Goal: Information Seeking & Learning: Learn about a topic

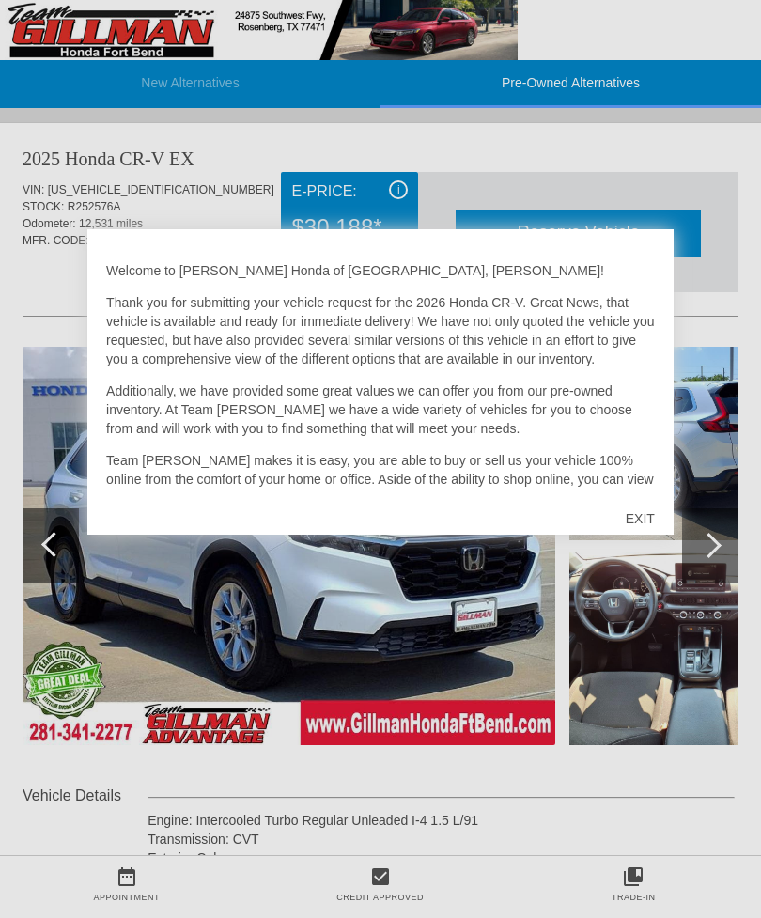
scroll to position [2718, 0]
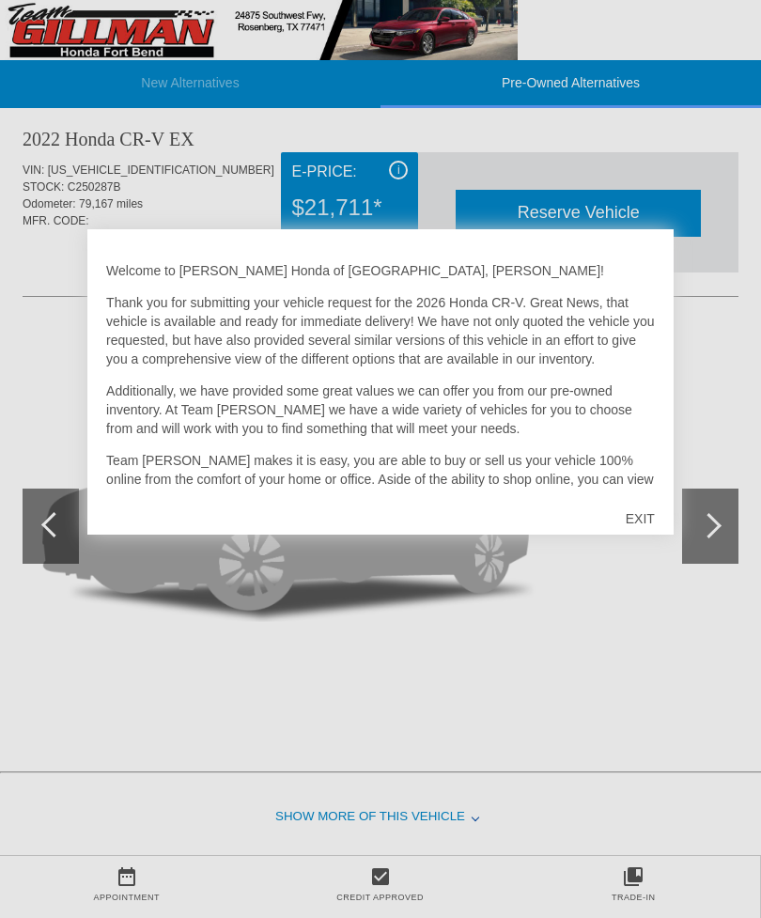
click at [631, 523] on div "EXIT" at bounding box center [640, 519] width 67 height 56
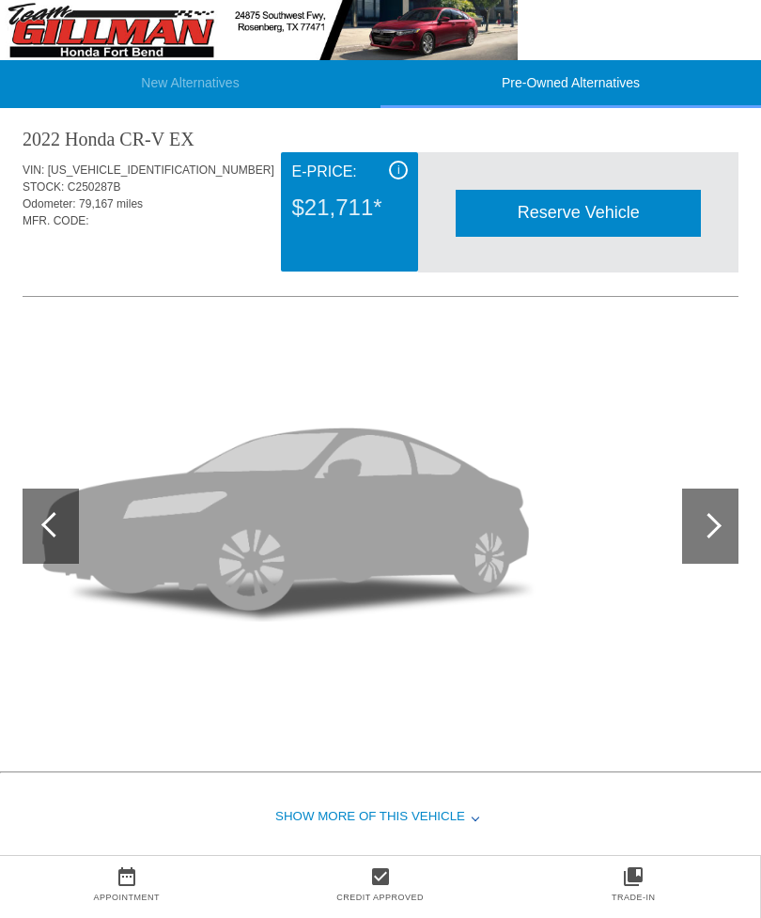
click at [711, 539] on div at bounding box center [708, 525] width 25 height 25
click at [693, 553] on div at bounding box center [710, 526] width 56 height 75
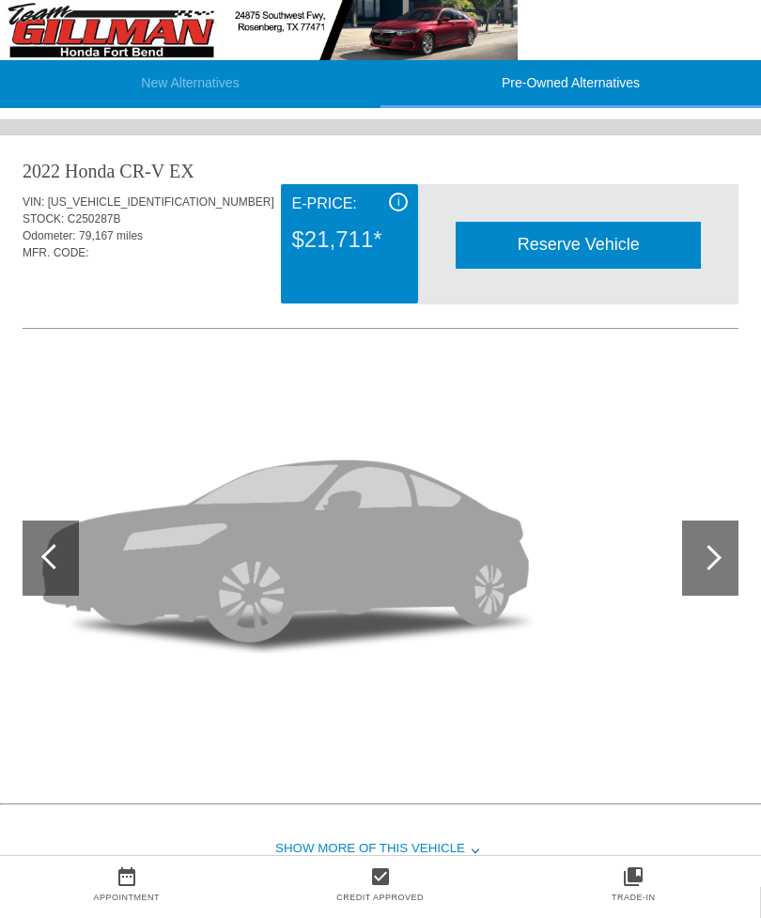
scroll to position [2815, 0]
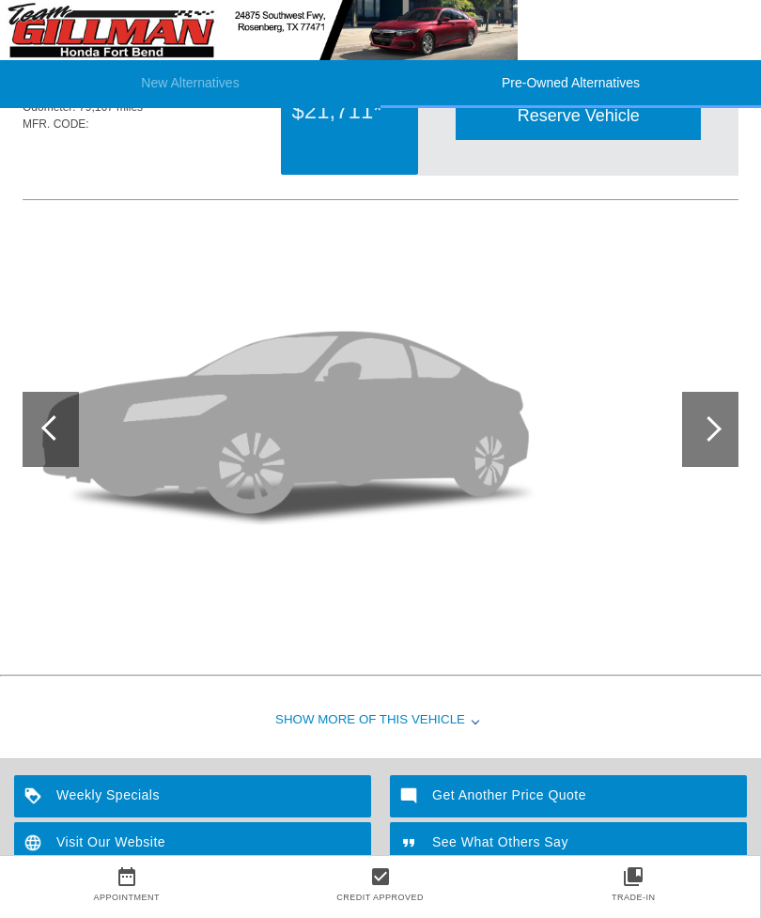
click at [717, 441] on div at bounding box center [708, 428] width 25 height 25
click at [700, 458] on div at bounding box center [710, 429] width 56 height 75
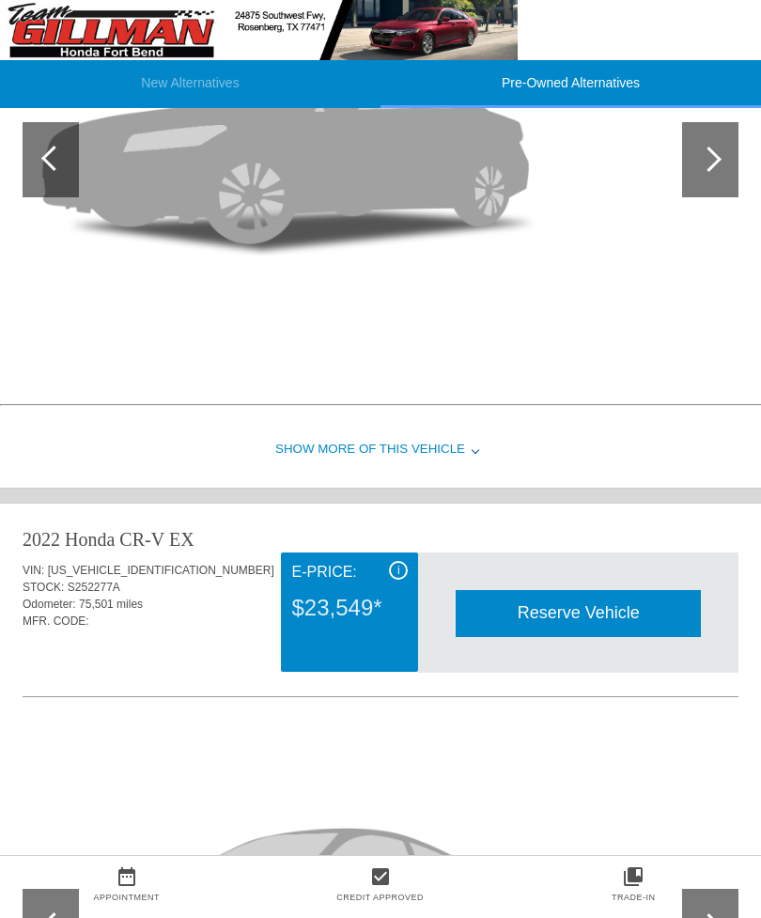
scroll to position [1549, 0]
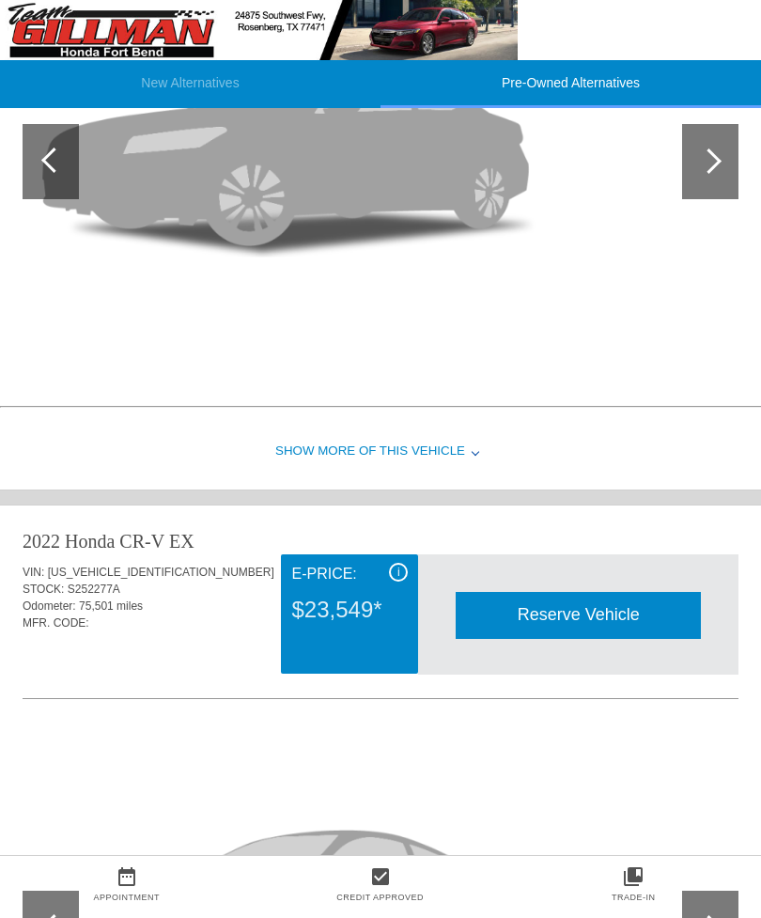
click at [729, 162] on div at bounding box center [710, 161] width 56 height 75
click at [704, 171] on div at bounding box center [708, 160] width 25 height 25
click at [710, 173] on div at bounding box center [708, 160] width 25 height 25
click at [722, 180] on div at bounding box center [710, 161] width 56 height 75
click at [711, 174] on div at bounding box center [708, 160] width 25 height 25
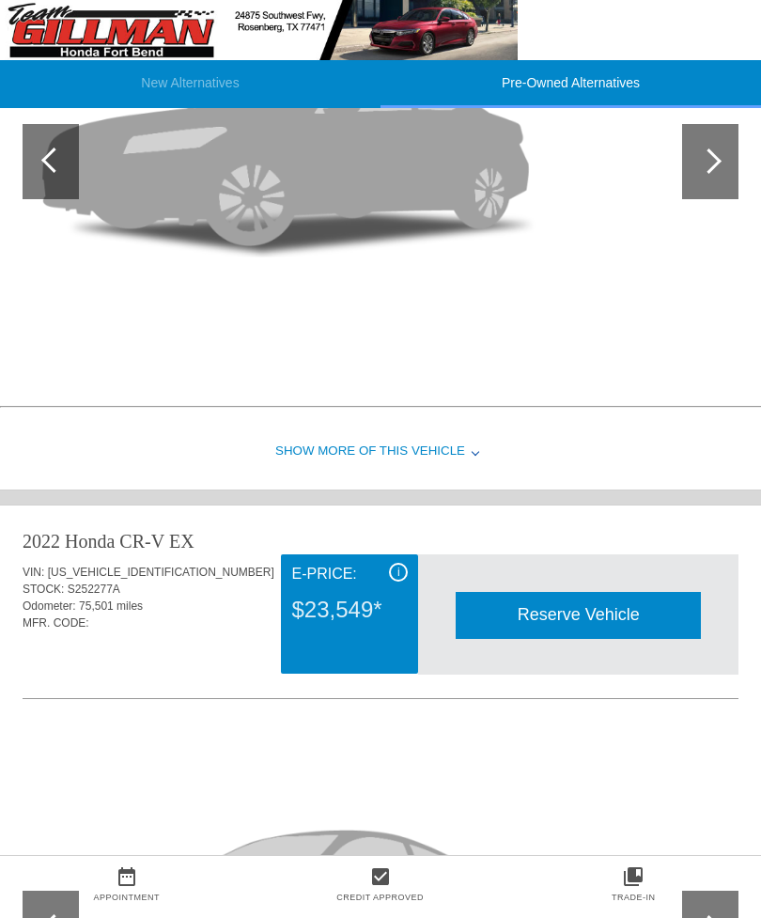
click at [710, 174] on div at bounding box center [708, 160] width 25 height 25
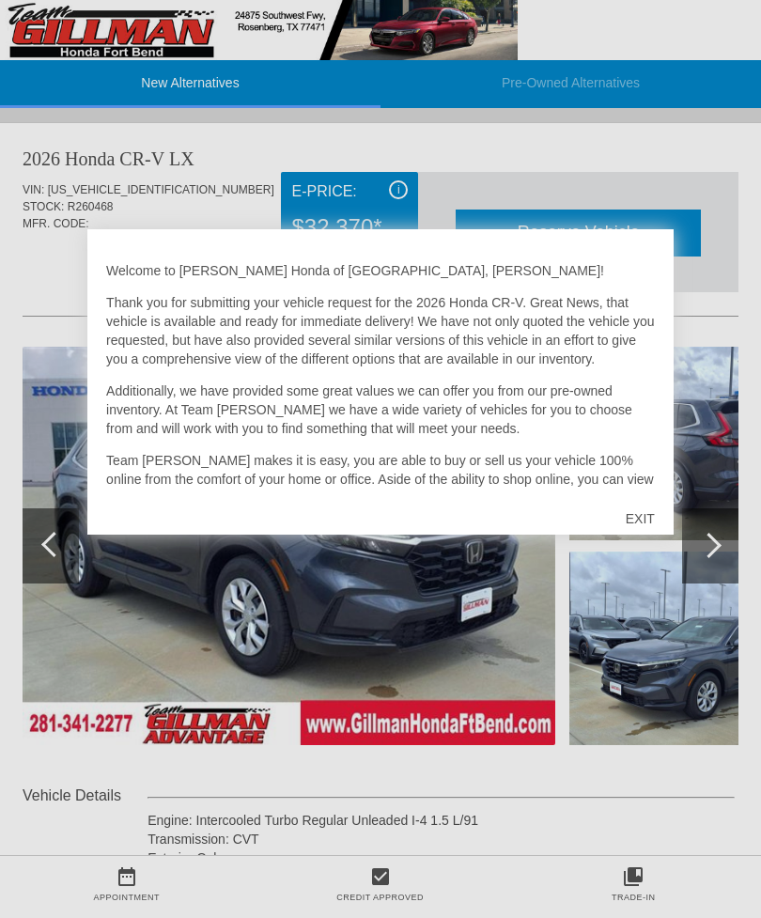
scroll to position [1183, 0]
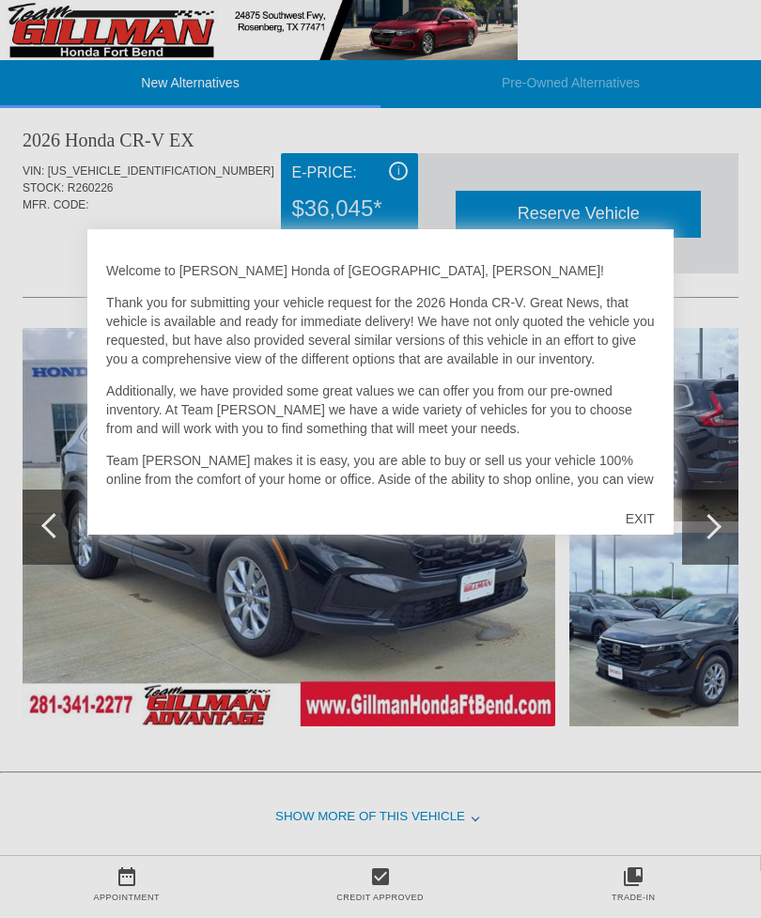
click at [644, 523] on div "EXIT" at bounding box center [640, 519] width 67 height 56
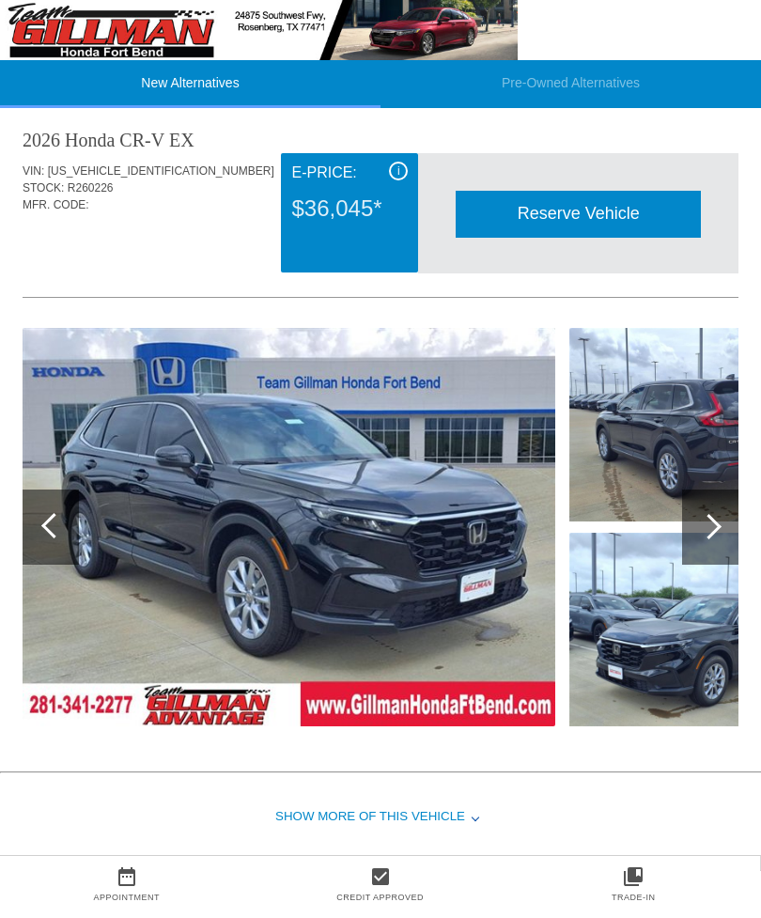
click at [705, 539] on div at bounding box center [708, 526] width 25 height 25
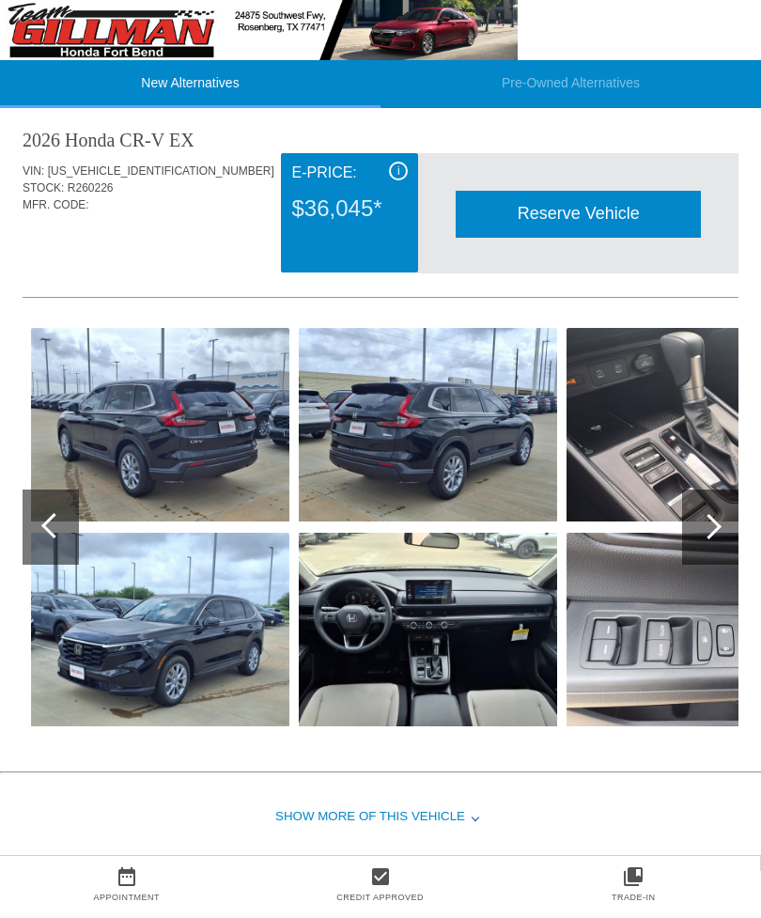
click at [701, 562] on div at bounding box center [710, 527] width 56 height 75
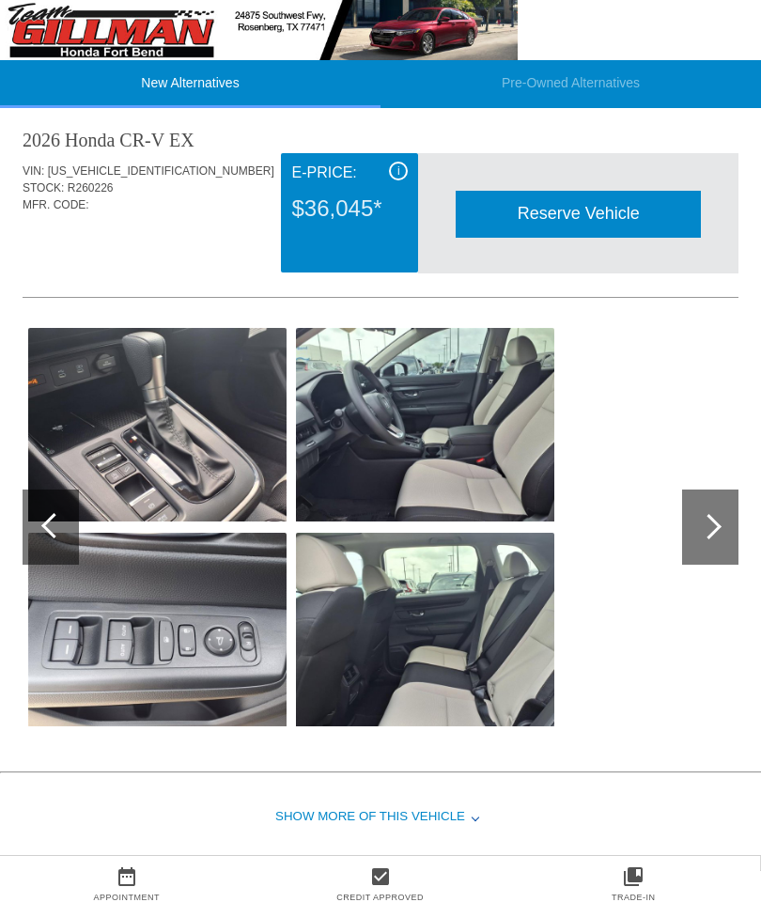
click at [707, 554] on div at bounding box center [710, 527] width 56 height 75
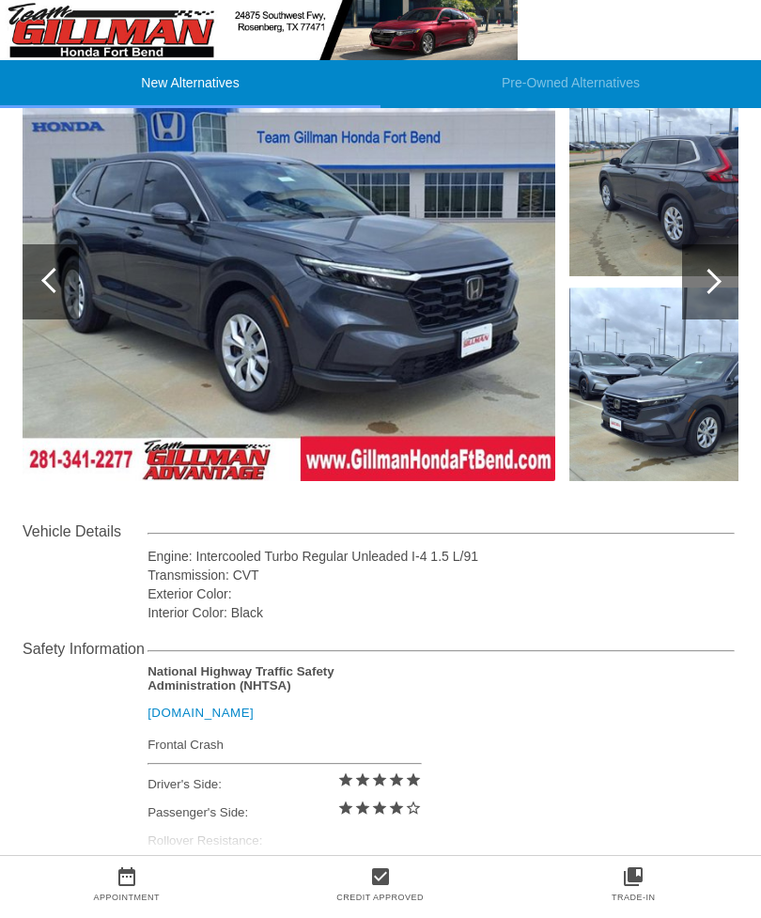
scroll to position [243, 0]
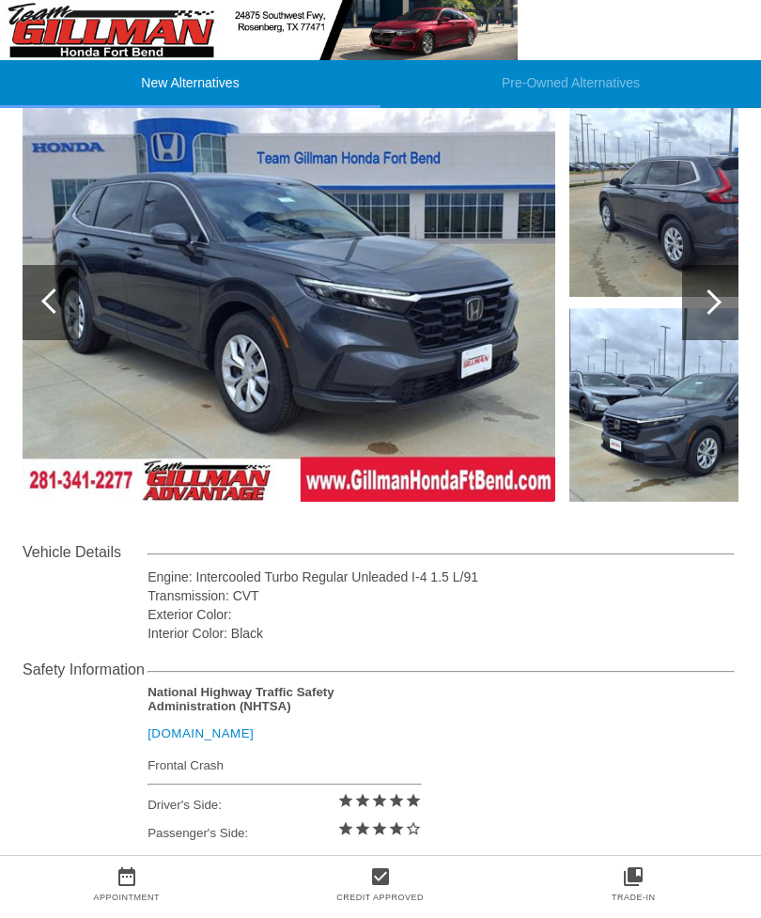
click at [715, 304] on div at bounding box center [708, 301] width 25 height 25
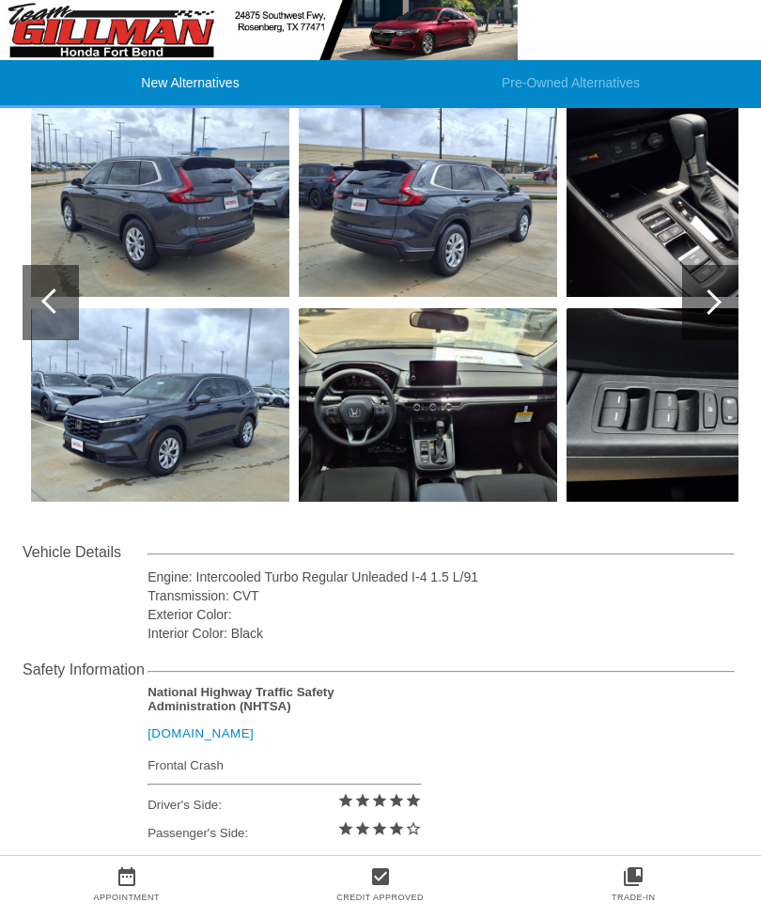
click at [707, 318] on div at bounding box center [710, 302] width 56 height 75
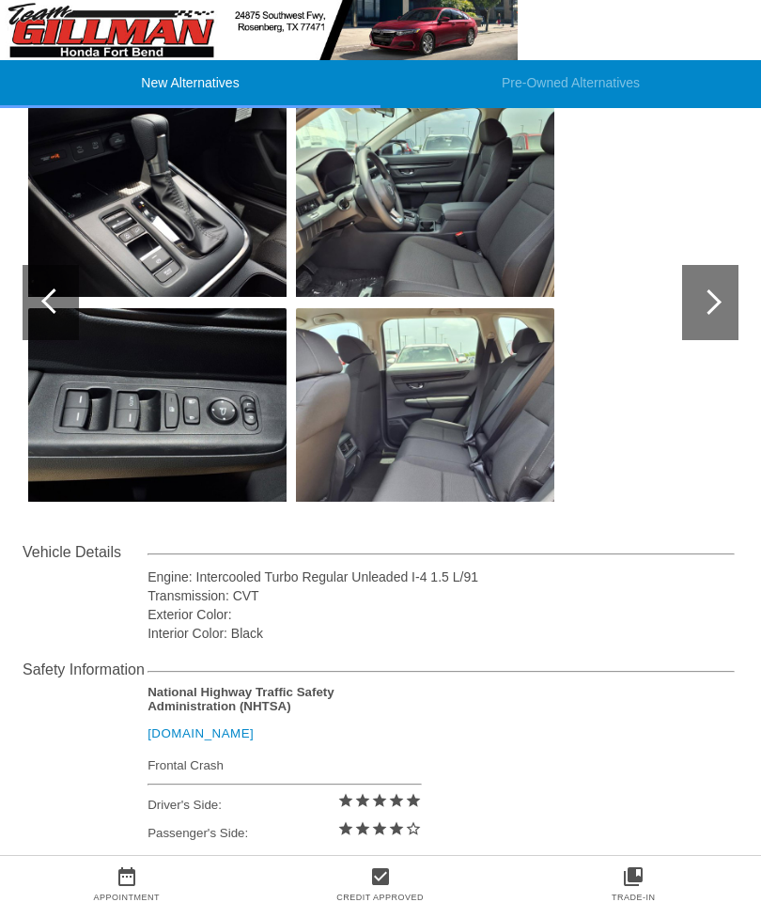
click at [717, 311] on div at bounding box center [710, 302] width 56 height 75
click at [703, 314] on div at bounding box center [710, 302] width 56 height 75
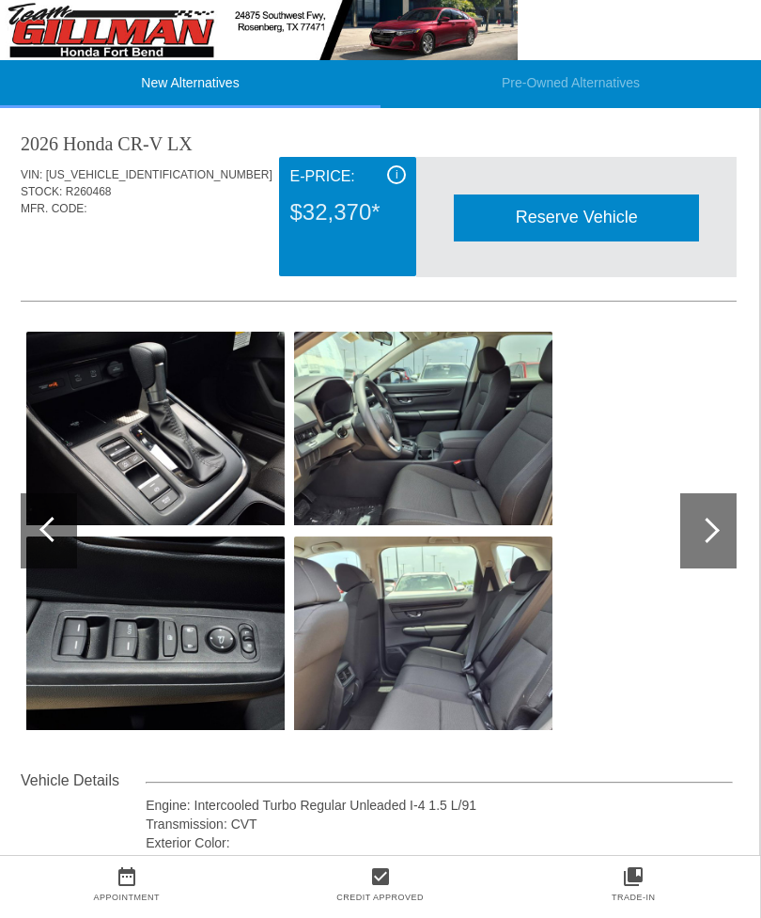
scroll to position [0, 2]
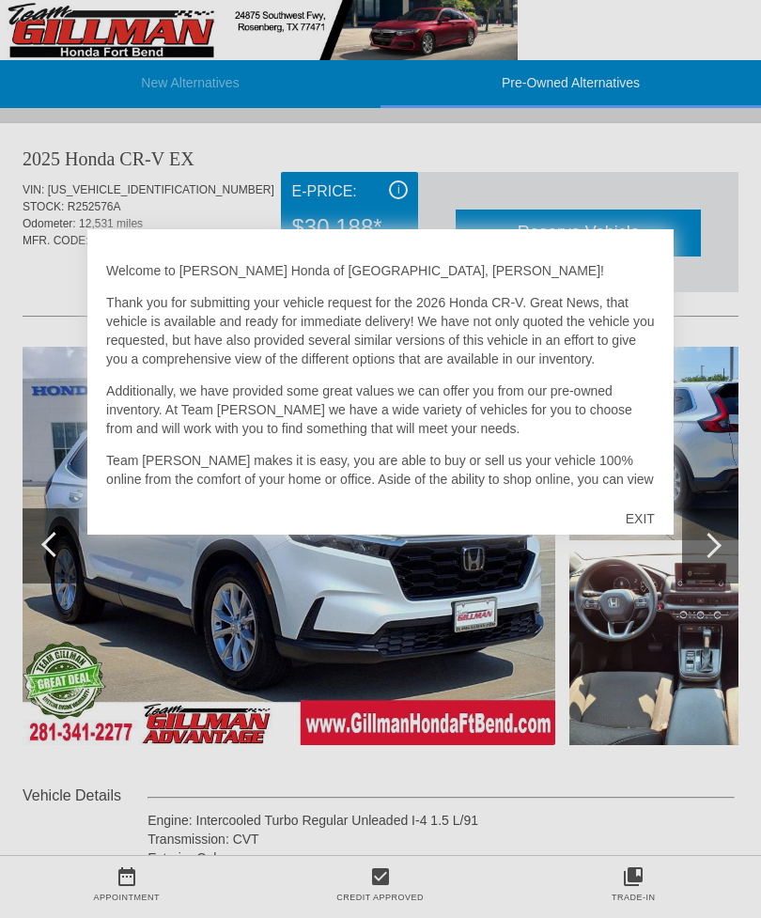
click at [644, 524] on div "EXIT" at bounding box center [640, 519] width 67 height 56
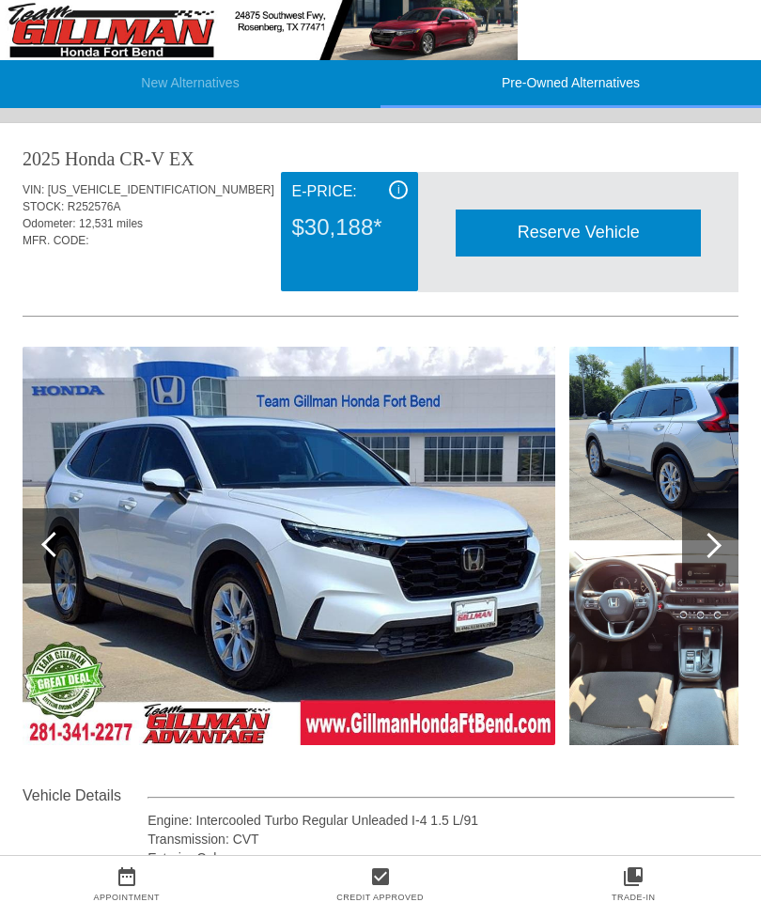
click at [708, 545] on div at bounding box center [708, 545] width 25 height 25
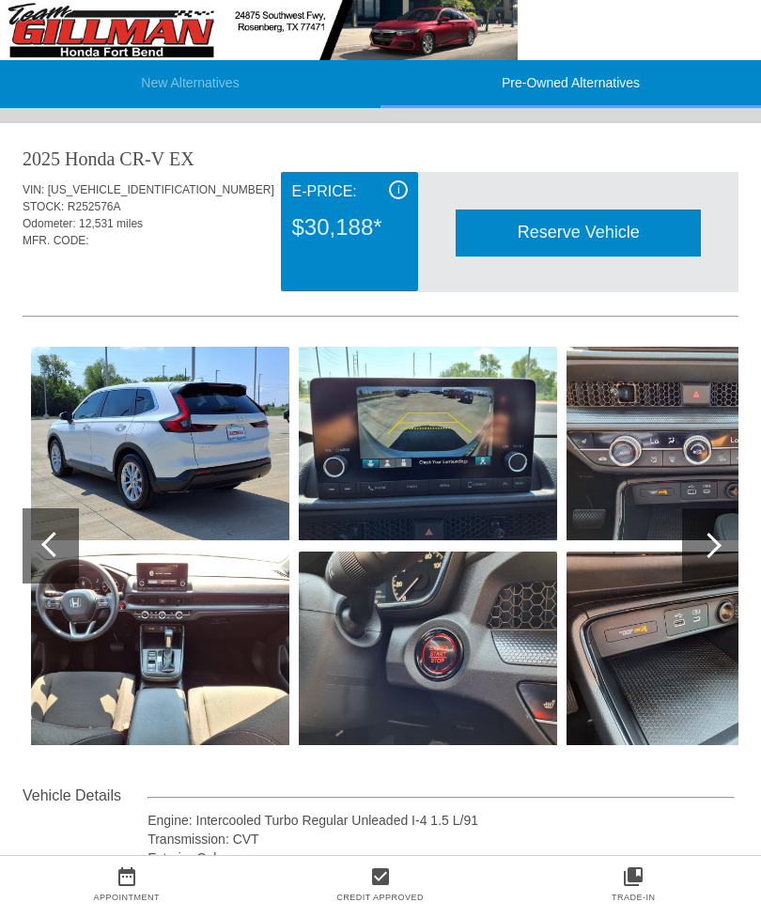
click at [703, 550] on div at bounding box center [708, 545] width 25 height 25
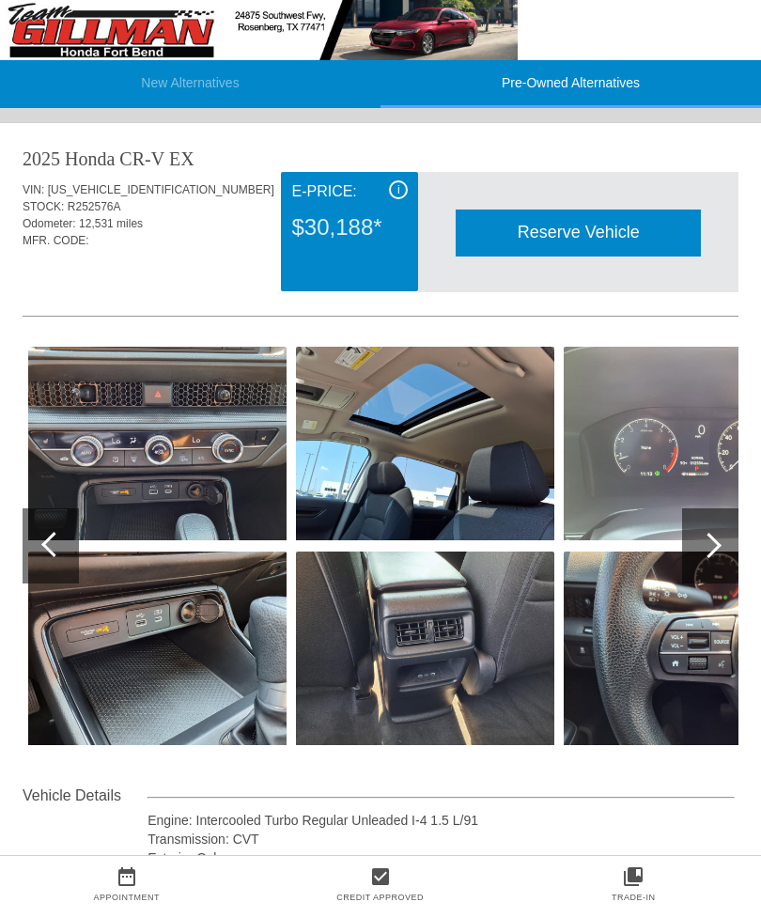
click at [702, 561] on div at bounding box center [710, 545] width 56 height 75
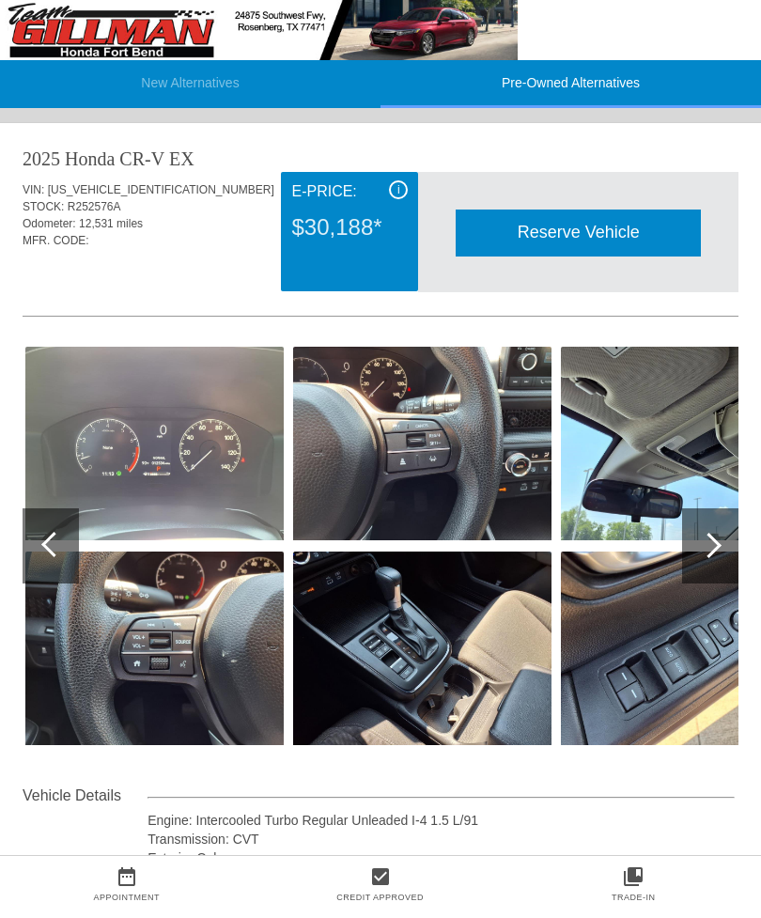
click at [703, 558] on div at bounding box center [710, 545] width 56 height 75
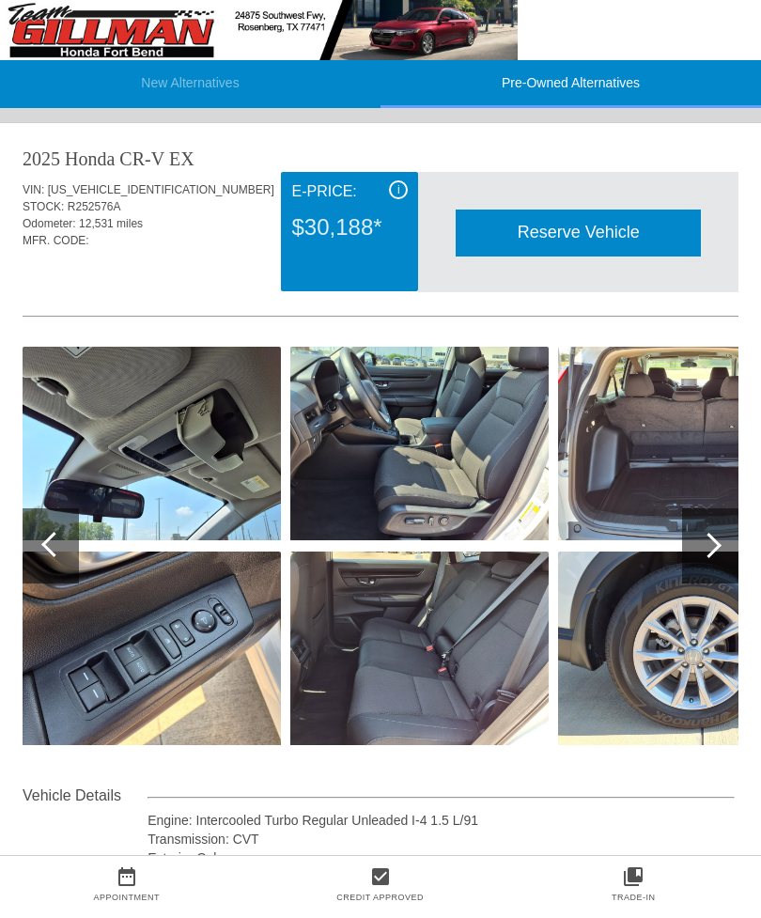
click at [705, 553] on div at bounding box center [708, 545] width 25 height 25
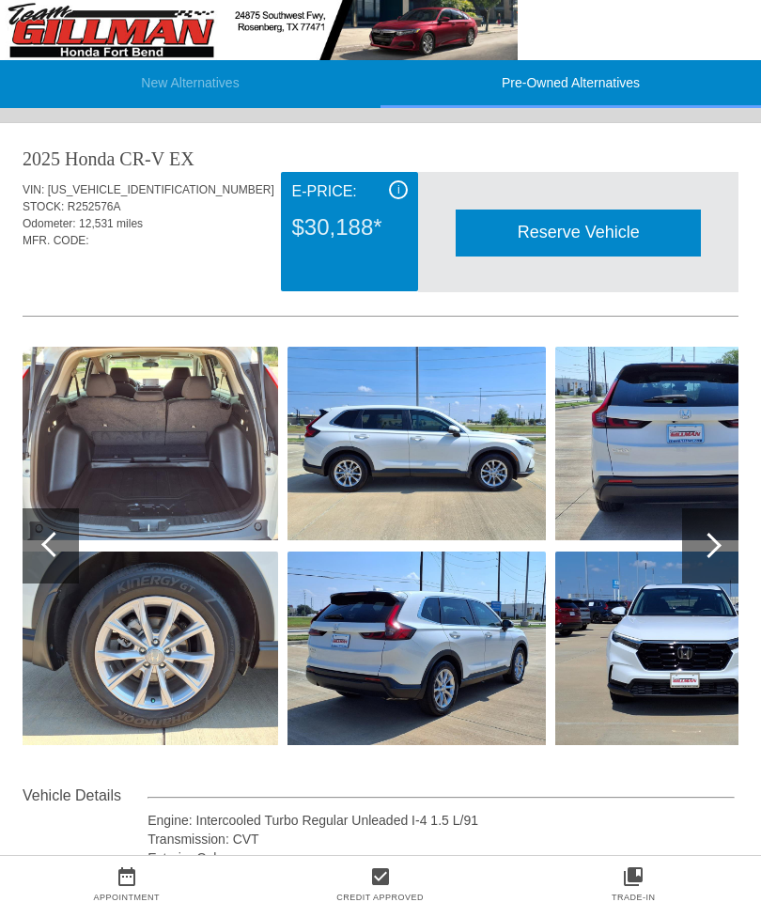
click at [705, 554] on div at bounding box center [708, 545] width 25 height 25
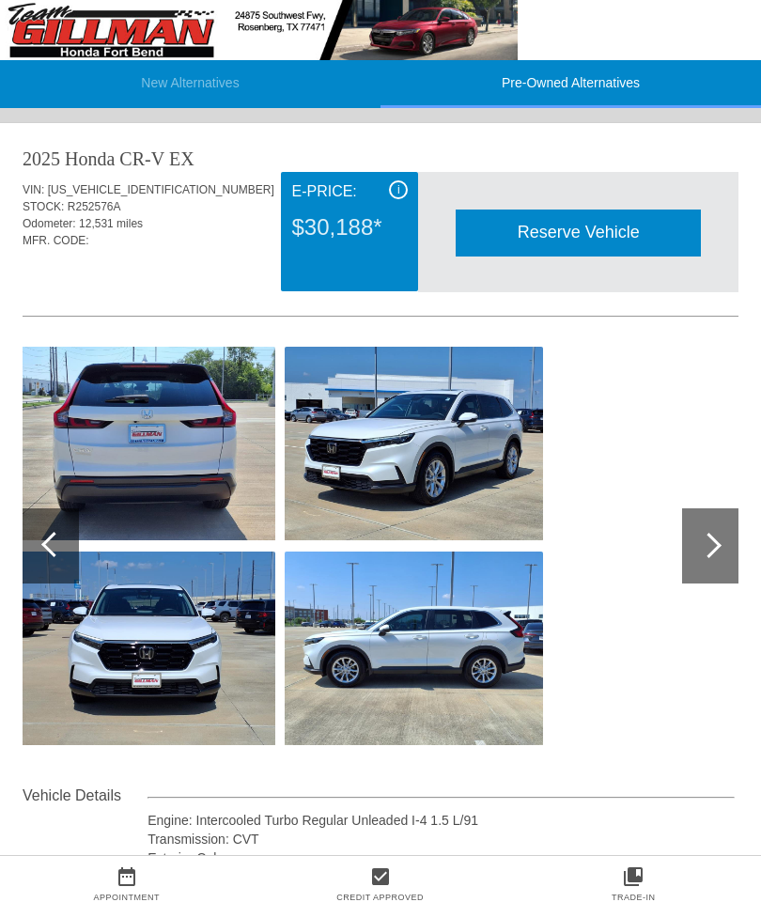
click at [702, 558] on div at bounding box center [710, 545] width 56 height 75
click at [701, 556] on div at bounding box center [710, 545] width 56 height 75
click at [700, 560] on div at bounding box center [710, 545] width 56 height 75
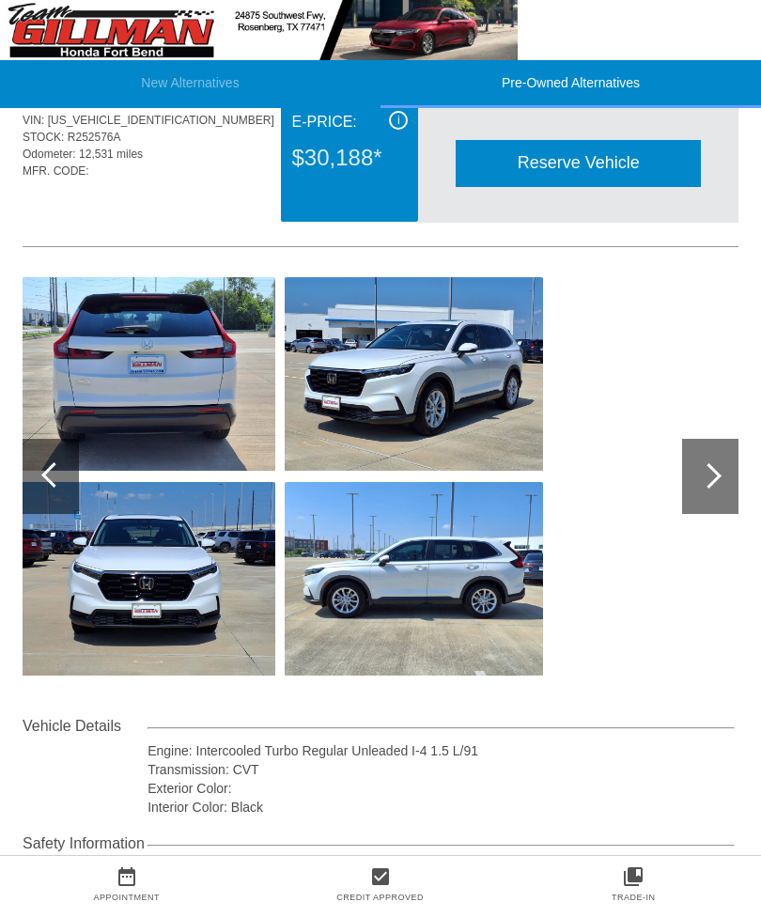
scroll to position [68, 0]
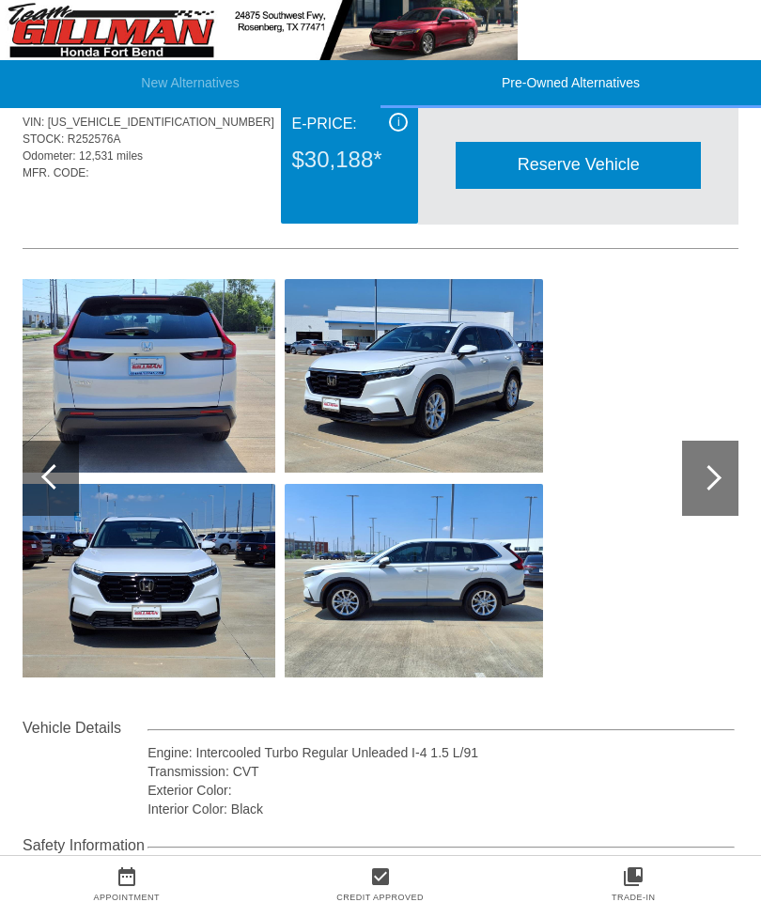
click at [709, 492] on div at bounding box center [710, 478] width 56 height 75
click at [717, 484] on div at bounding box center [710, 478] width 56 height 75
click at [710, 487] on div at bounding box center [708, 477] width 25 height 25
click at [721, 488] on div at bounding box center [710, 478] width 56 height 75
